Goal: Find specific page/section: Find specific page/section

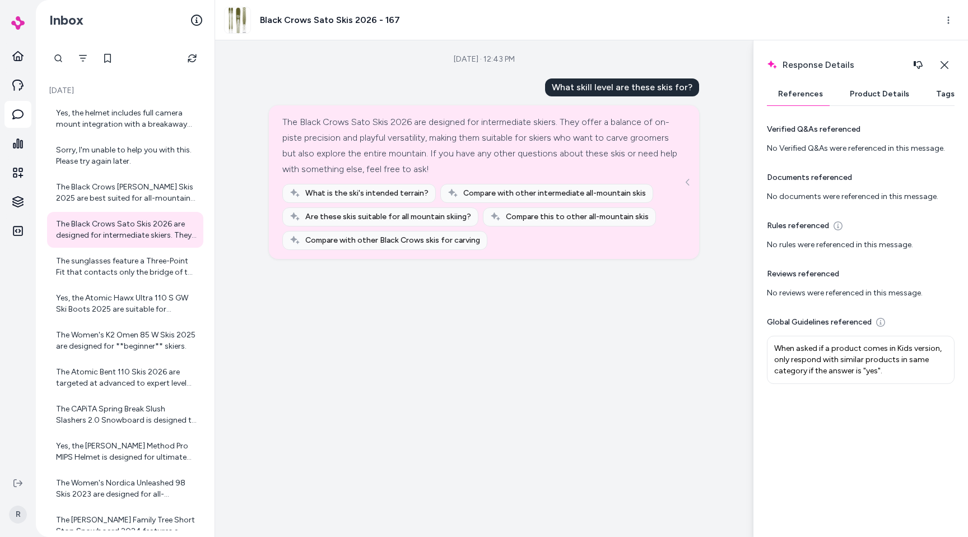
drag, startPoint x: 698, startPoint y: 191, endPoint x: 694, endPoint y: 178, distance: 14.0
click at [698, 190] on div "The Black Crows Sato Skis 2026 are designed for intermediate skiers. They offer…" at bounding box center [484, 182] width 430 height 154
click at [694, 184] on button "See more" at bounding box center [687, 181] width 13 height 13
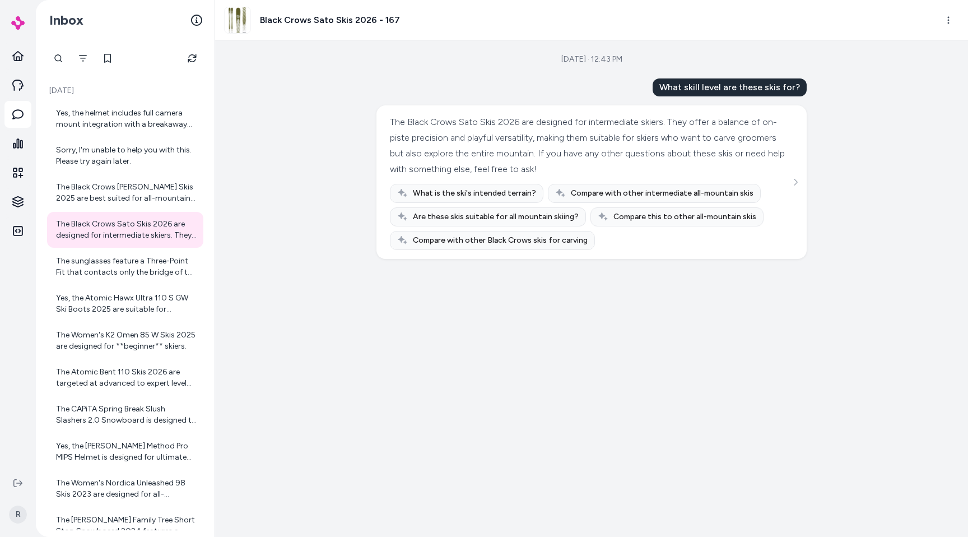
click at [356, 182] on div "[DATE] · 12:43 PM What skill level are these skis for? The Black Crows Sato Ski…" at bounding box center [591, 288] width 753 height 496
click at [20, 205] on html "Knowledge Knowledge R Inbox [DATE] Yes, the helmet includes full camera mount i…" at bounding box center [484, 268] width 968 height 537
click at [81, 301] on p "Survey Questions" at bounding box center [81, 301] width 64 height 11
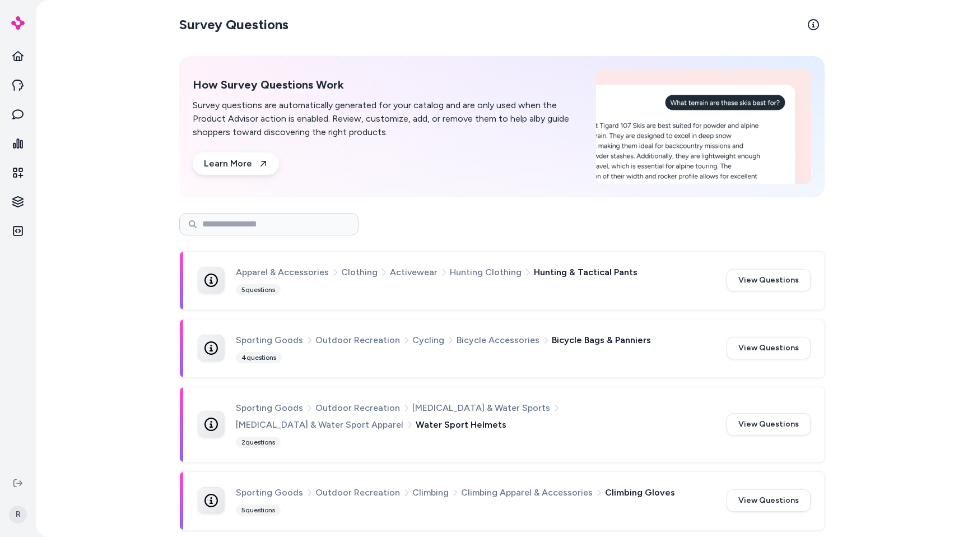
click at [761, 282] on button "View Questions" at bounding box center [769, 280] width 84 height 22
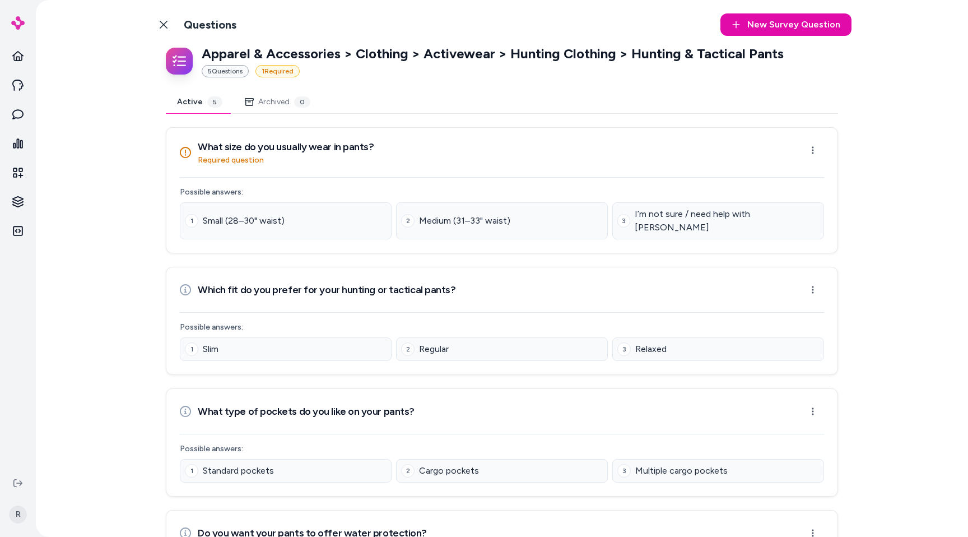
click at [153, 20] on link "Back to Categories" at bounding box center [163, 24] width 22 height 22
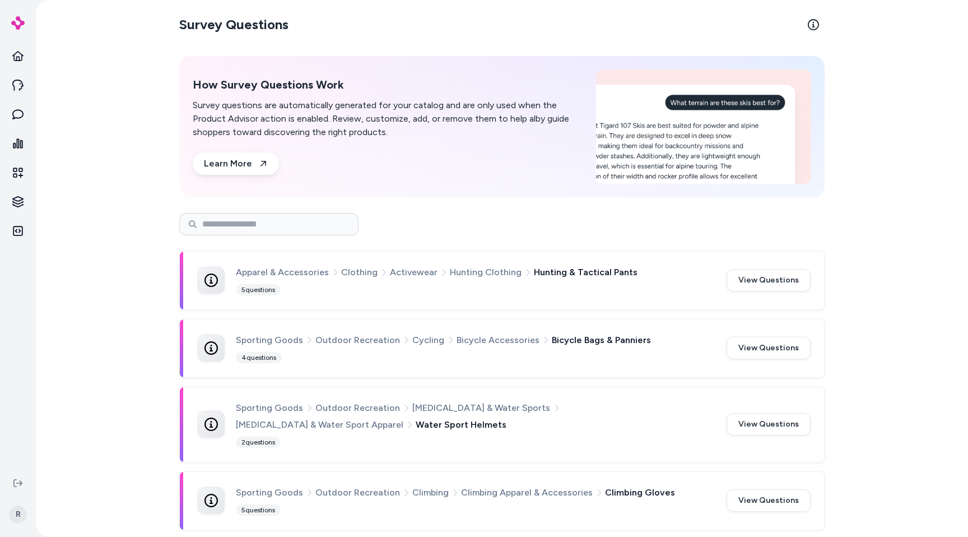
click at [418, 12] on section "Survey Questions" at bounding box center [501, 24] width 645 height 31
click at [508, 234] on div at bounding box center [501, 224] width 645 height 22
click at [473, 183] on div "How Survey Questions Work Survey questions are automatically generated for your…" at bounding box center [501, 126] width 645 height 141
drag, startPoint x: 459, startPoint y: 240, endPoint x: 463, endPoint y: 229, distance: 12.6
click at [460, 240] on div at bounding box center [501, 224] width 645 height 40
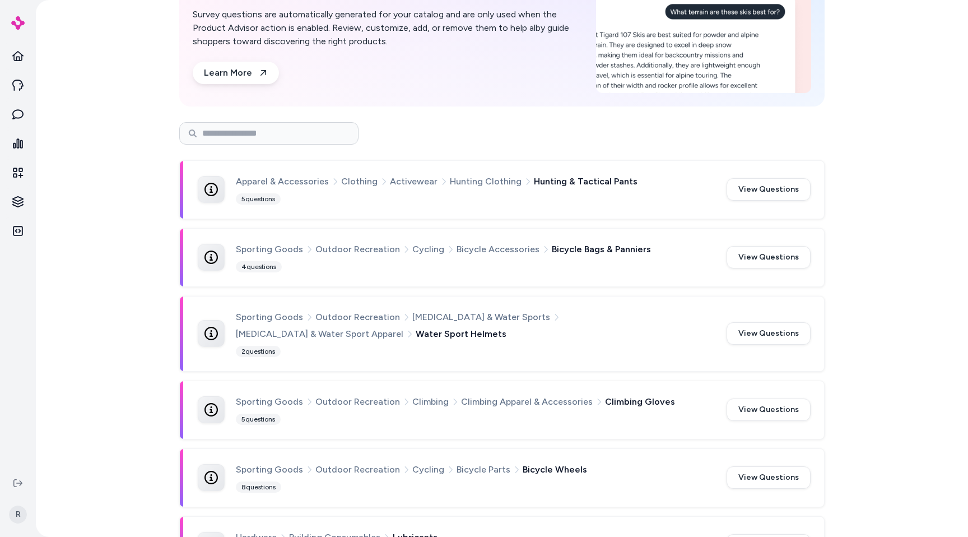
scroll to position [75, 0]
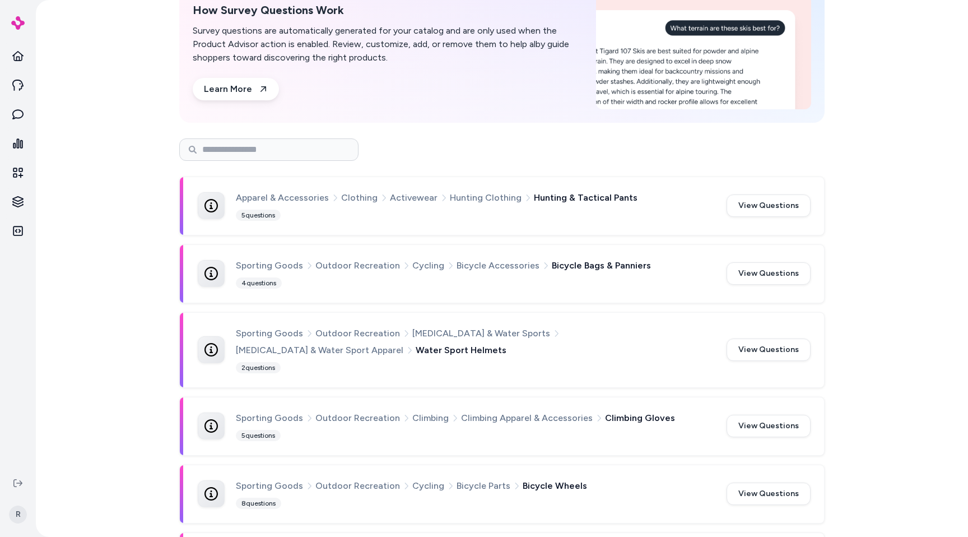
click at [225, 196] on div "Apparel & Accessories Clothing Activewear Hunting Clothing Hunting & Tactical P…" at bounding box center [455, 206] width 515 height 31
click at [304, 199] on span "Apparel & Accessories" at bounding box center [282, 198] width 93 height 15
click at [366, 198] on span "Clothing" at bounding box center [359, 198] width 36 height 15
click at [417, 200] on span "Activewear" at bounding box center [414, 198] width 48 height 15
click at [472, 197] on span "Hunting Clothing" at bounding box center [486, 198] width 72 height 15
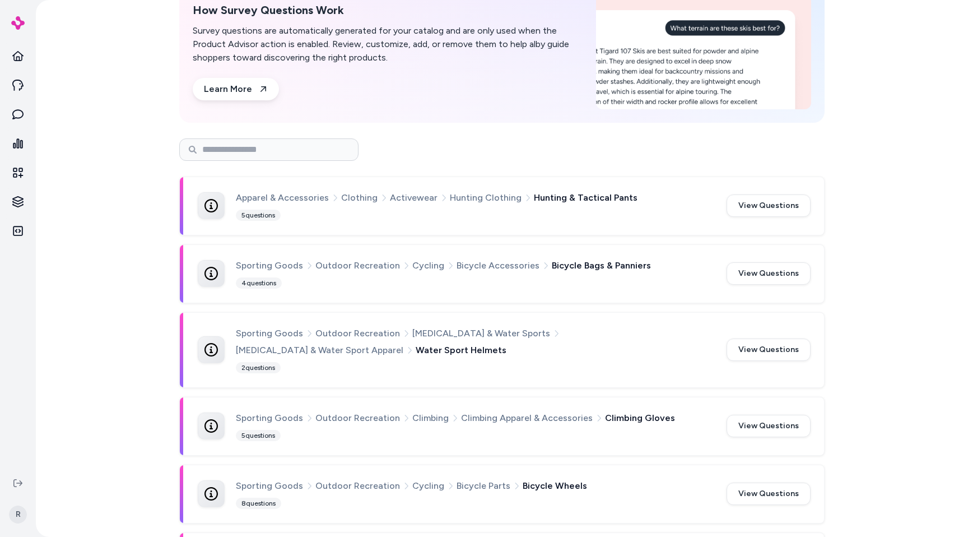
drag, startPoint x: 514, startPoint y: 196, endPoint x: 548, endPoint y: 196, distance: 34.2
click at [524, 196] on icon at bounding box center [528, 198] width 8 height 8
click at [256, 152] on input at bounding box center [268, 149] width 179 height 22
type input "*"
type input "**********"
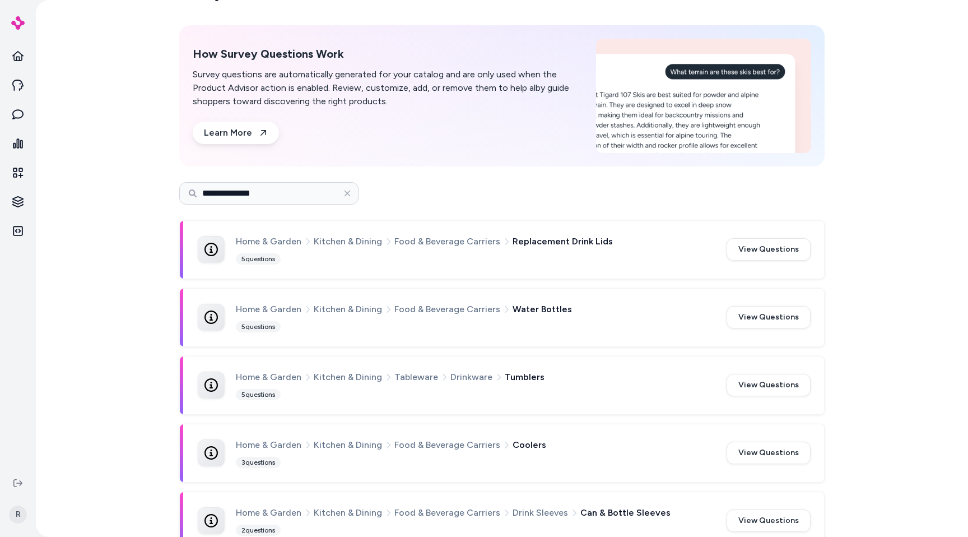
scroll to position [52, 0]
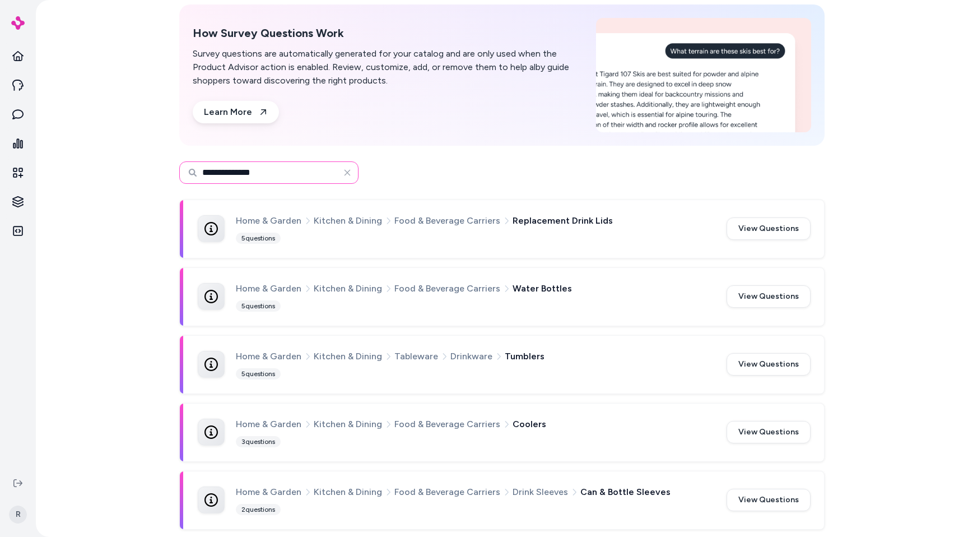
click at [283, 170] on input "**********" at bounding box center [268, 172] width 179 height 22
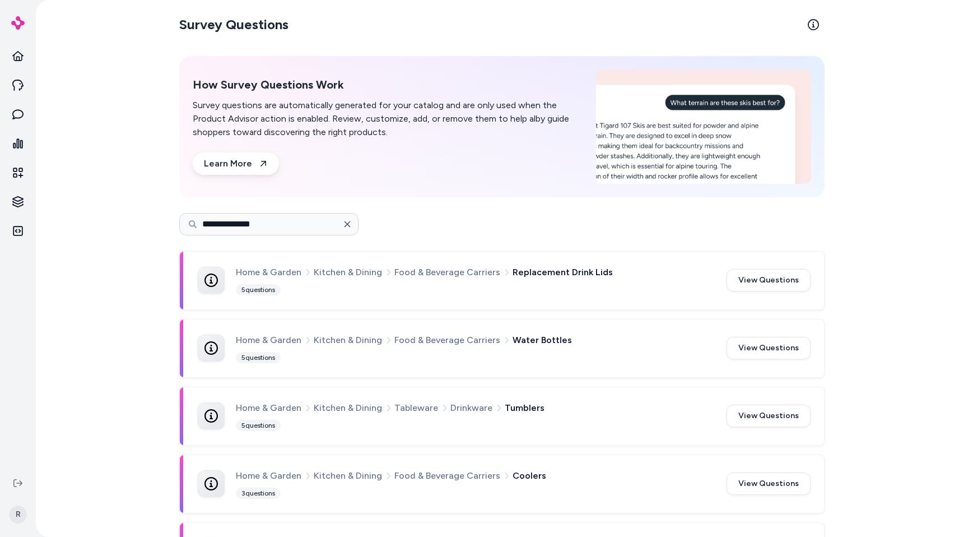
click at [338, 225] on button "button" at bounding box center [347, 224] width 22 height 22
drag, startPoint x: 335, startPoint y: 224, endPoint x: 347, endPoint y: 225, distance: 11.8
click at [336, 224] on button "button" at bounding box center [347, 224] width 22 height 22
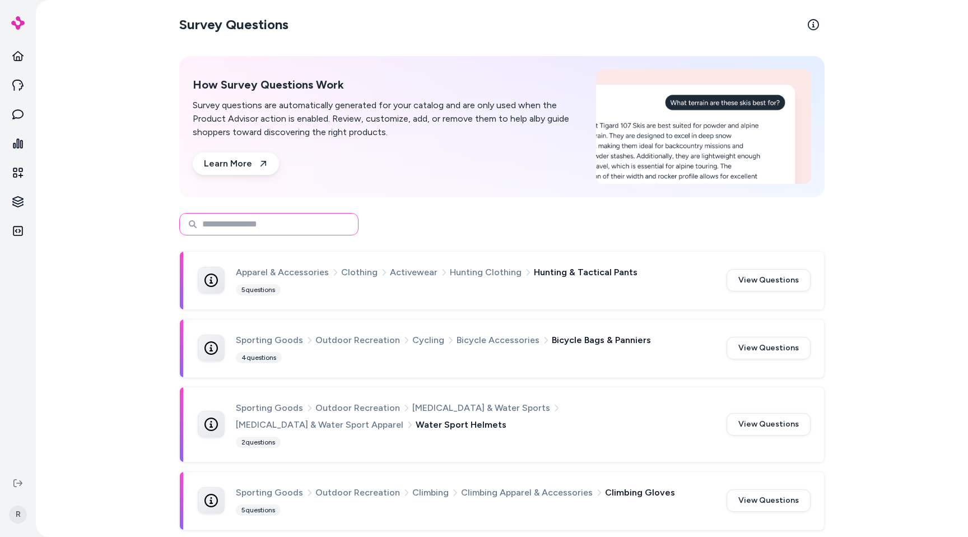
drag, startPoint x: 347, startPoint y: 225, endPoint x: 336, endPoint y: 225, distance: 10.7
click at [345, 226] on input at bounding box center [268, 224] width 179 height 22
click at [313, 222] on input at bounding box center [268, 224] width 179 height 22
type input "**********"
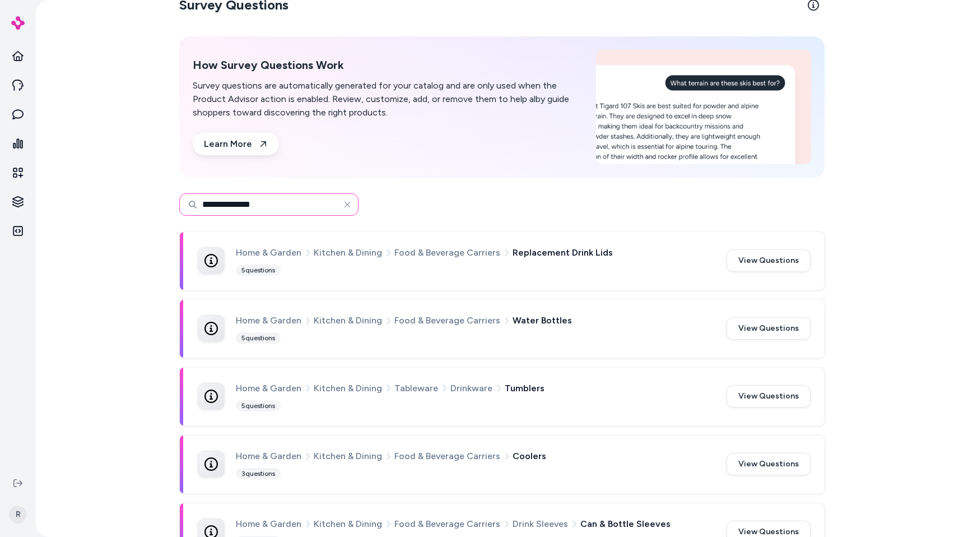
scroll to position [52, 0]
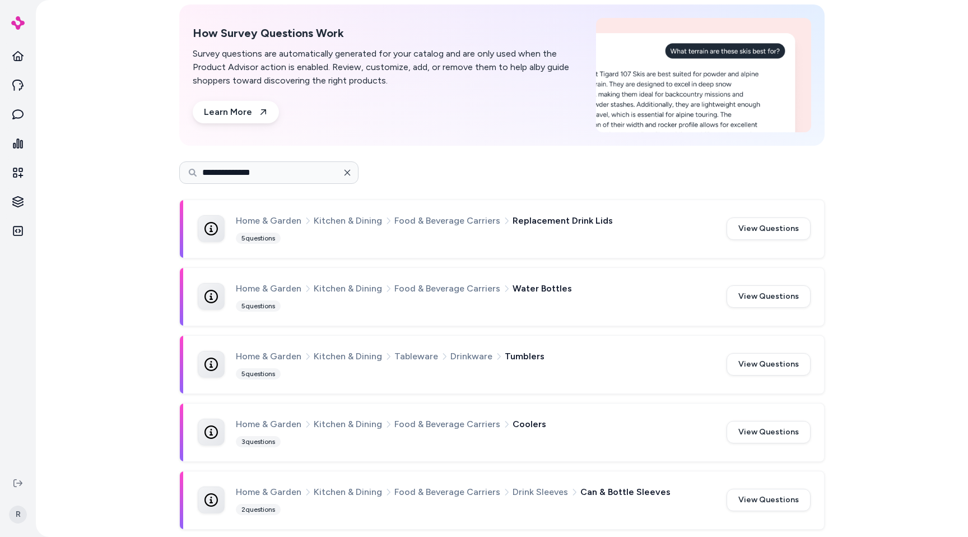
click at [347, 172] on icon "button" at bounding box center [347, 172] width 9 height 9
type input "**********"
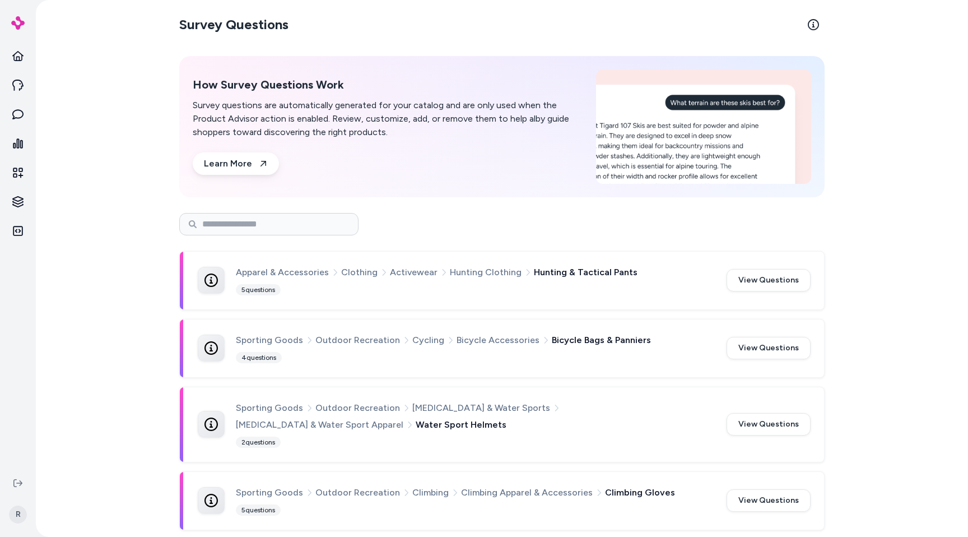
click at [447, 222] on div at bounding box center [501, 224] width 645 height 22
click at [790, 280] on button "View Questions" at bounding box center [769, 280] width 84 height 22
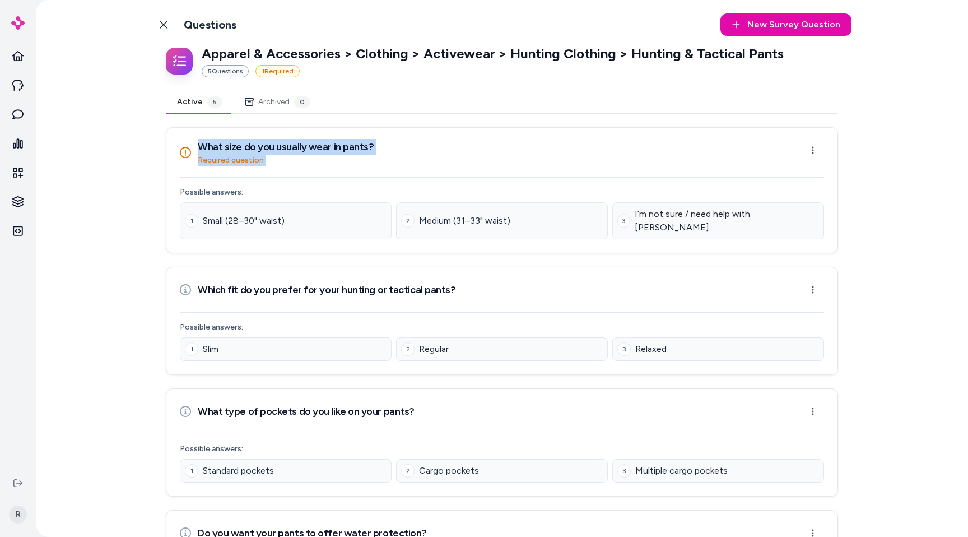
drag, startPoint x: 188, startPoint y: 142, endPoint x: 342, endPoint y: 176, distance: 157.8
click at [341, 177] on div "What size do you usually wear in pants? Required question Open menu Possible an…" at bounding box center [502, 190] width 672 height 126
click at [310, 166] on div "What size do you usually wear in pants? Required question Open menu" at bounding box center [501, 152] width 671 height 49
click at [809, 155] on html "R Back to Categories Questions New Survey Question New Apparel & Accessories > …" at bounding box center [484, 268] width 968 height 537
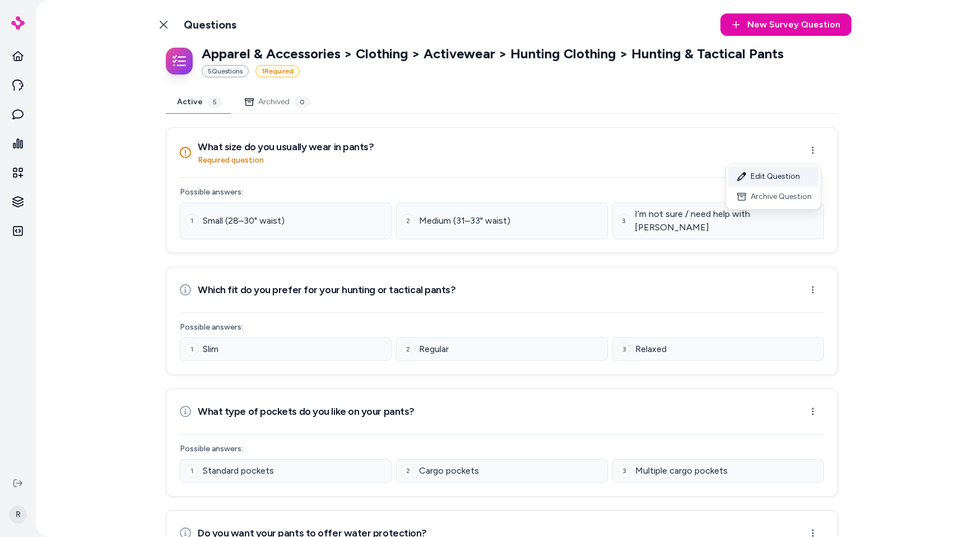
click at [766, 171] on div "Edit Question" at bounding box center [773, 176] width 90 height 20
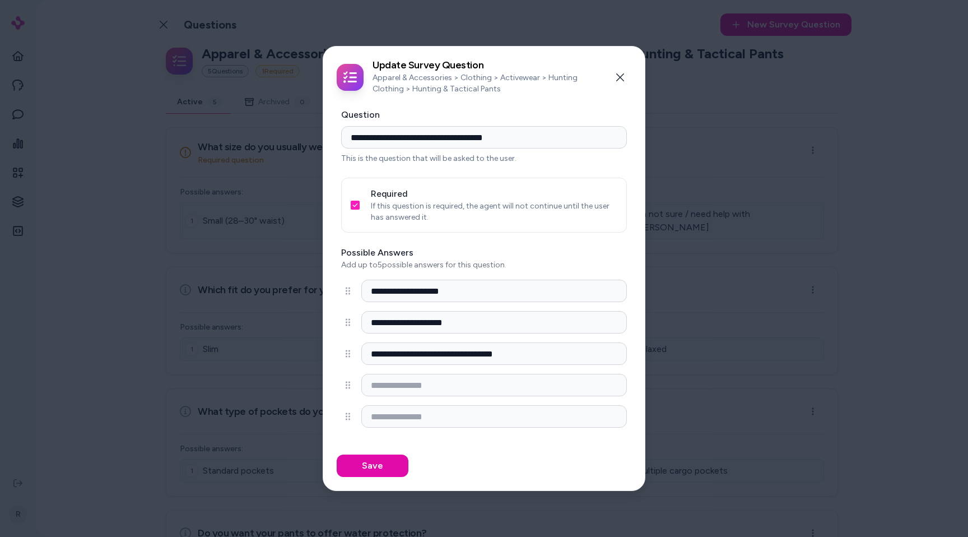
drag, startPoint x: 620, startPoint y: 80, endPoint x: 719, endPoint y: 92, distance: 99.5
click at [623, 80] on icon "button" at bounding box center [620, 77] width 9 height 9
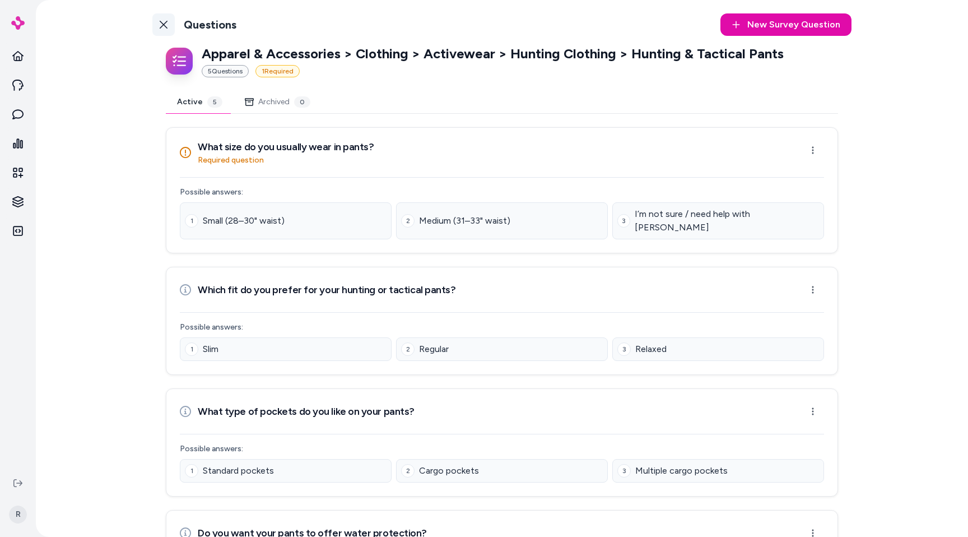
click at [157, 18] on link "Back to Categories" at bounding box center [163, 24] width 22 height 22
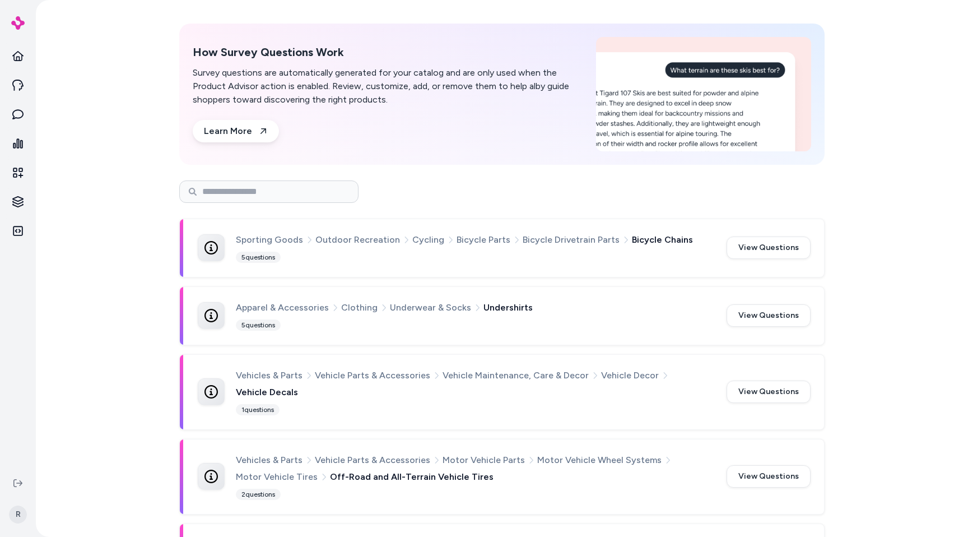
scroll to position [48, 0]
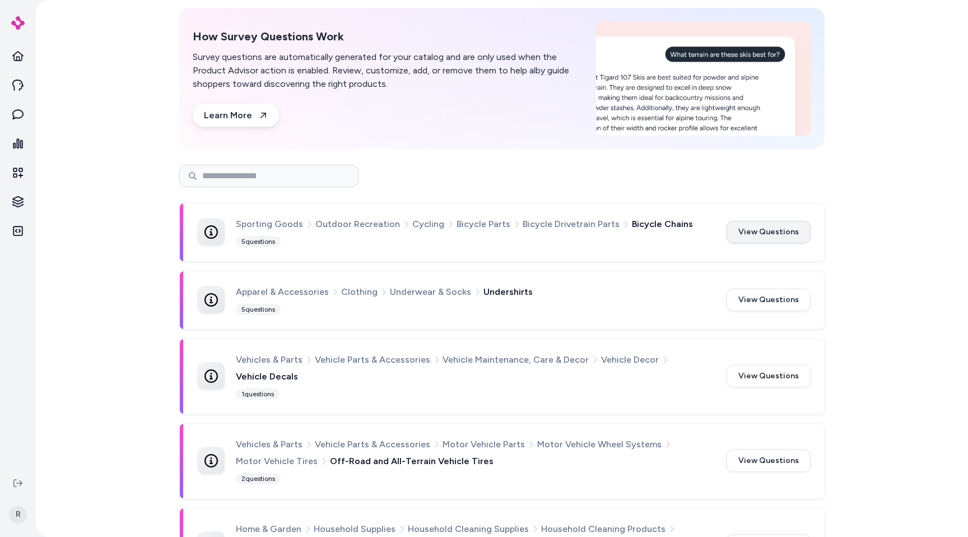
click at [760, 231] on button "View Questions" at bounding box center [769, 232] width 84 height 22
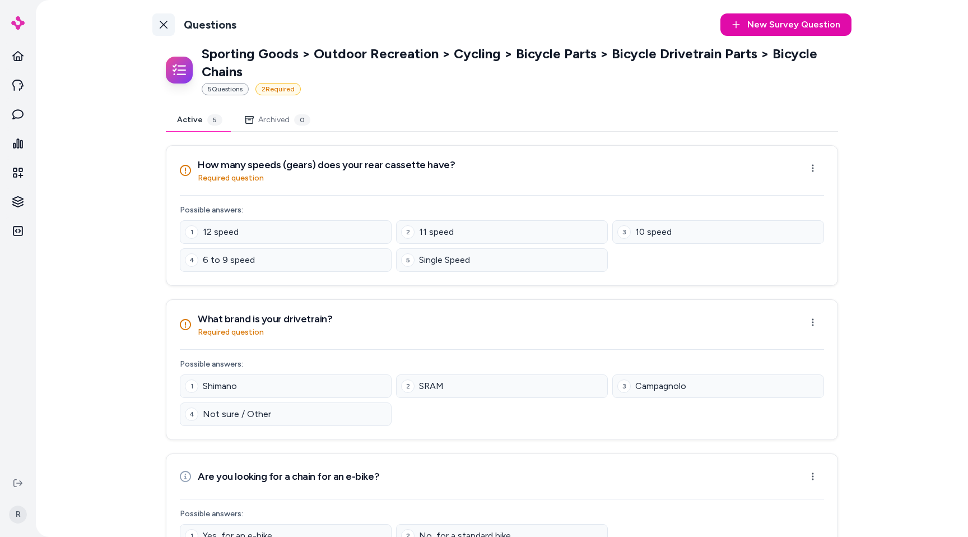
click at [159, 25] on icon at bounding box center [163, 24] width 9 height 9
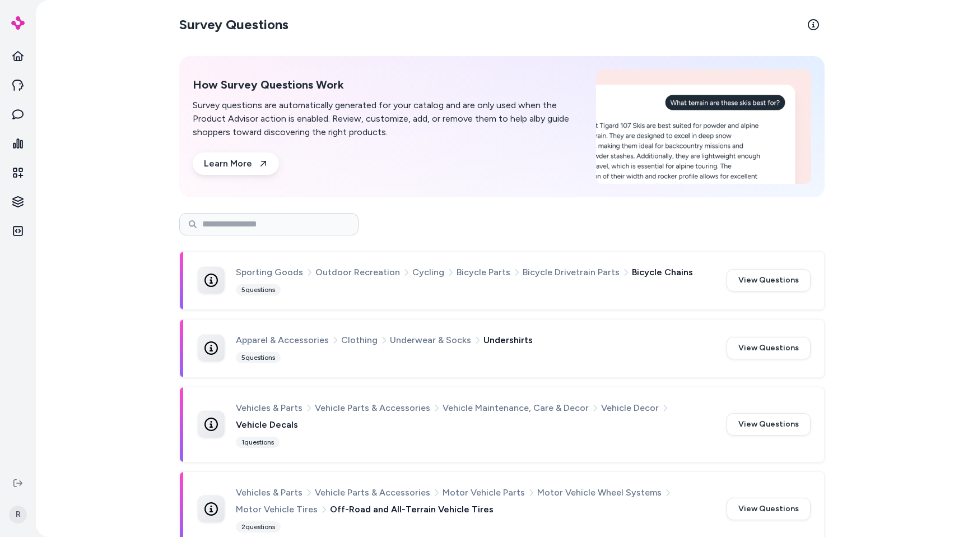
click at [392, 292] on div "Sporting Goods Outdoor Recreation Cycling Bicycle Parts Bicycle Drivetrain Part…" at bounding box center [474, 280] width 477 height 31
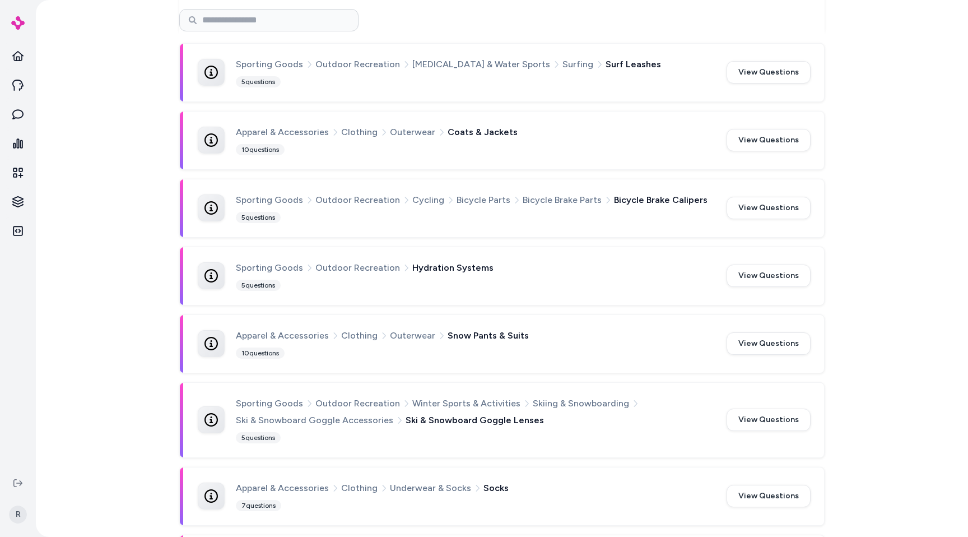
scroll to position [768, 0]
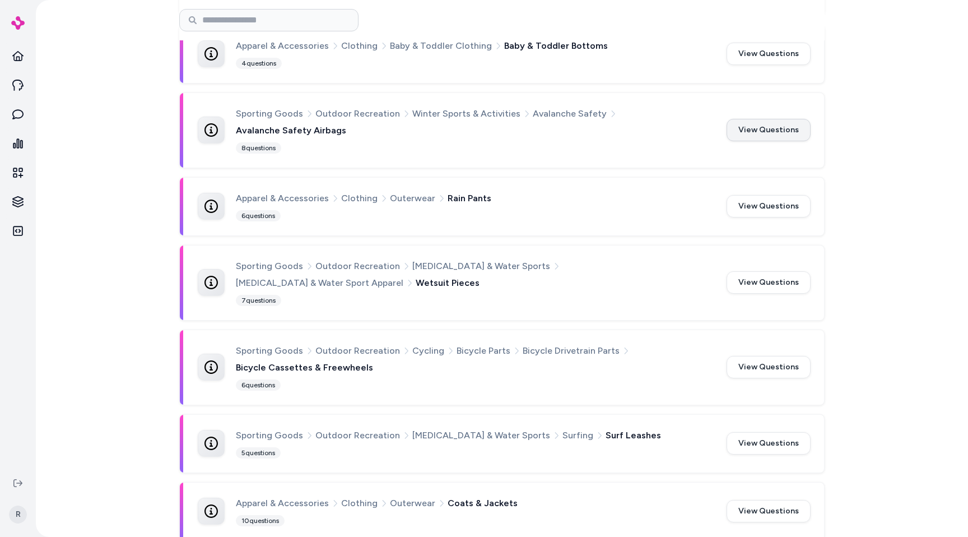
click at [742, 129] on button "View Questions" at bounding box center [769, 130] width 84 height 22
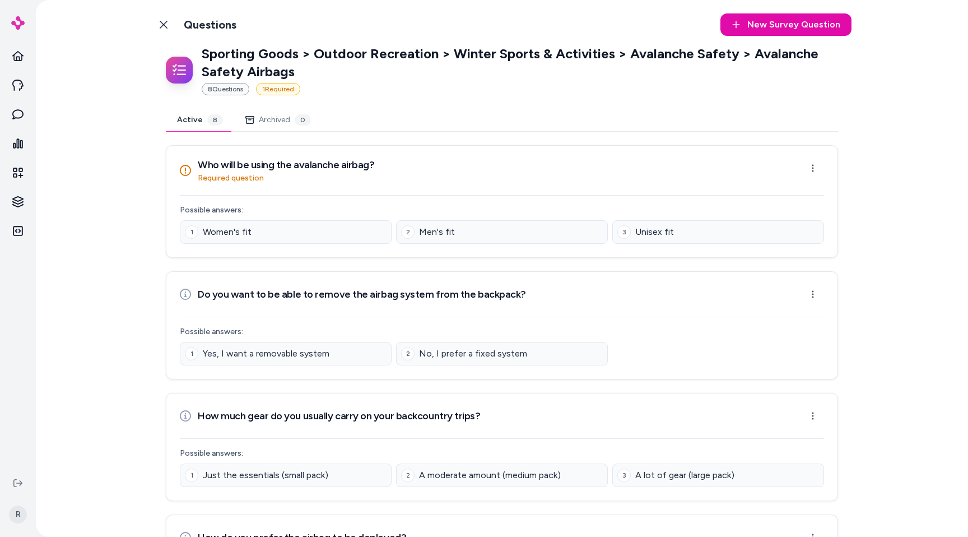
click at [397, 111] on div "Active 8 Archived 0" at bounding box center [502, 120] width 672 height 23
click at [160, 23] on icon at bounding box center [164, 25] width 8 height 8
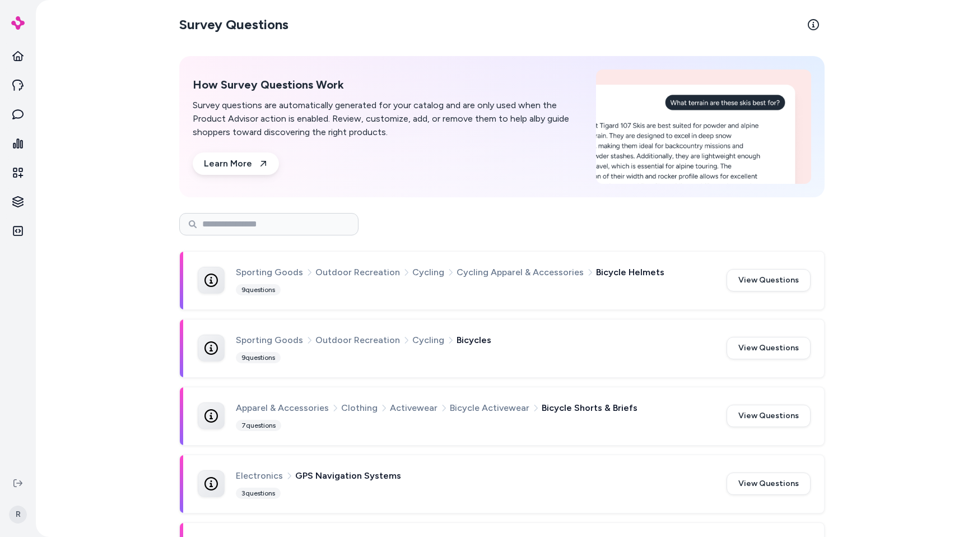
click at [114, 110] on div "Survey Questions How Survey Questions Work Survey questions are automatically g…" at bounding box center [502, 268] width 932 height 537
